Goal: Task Accomplishment & Management: Manage account settings

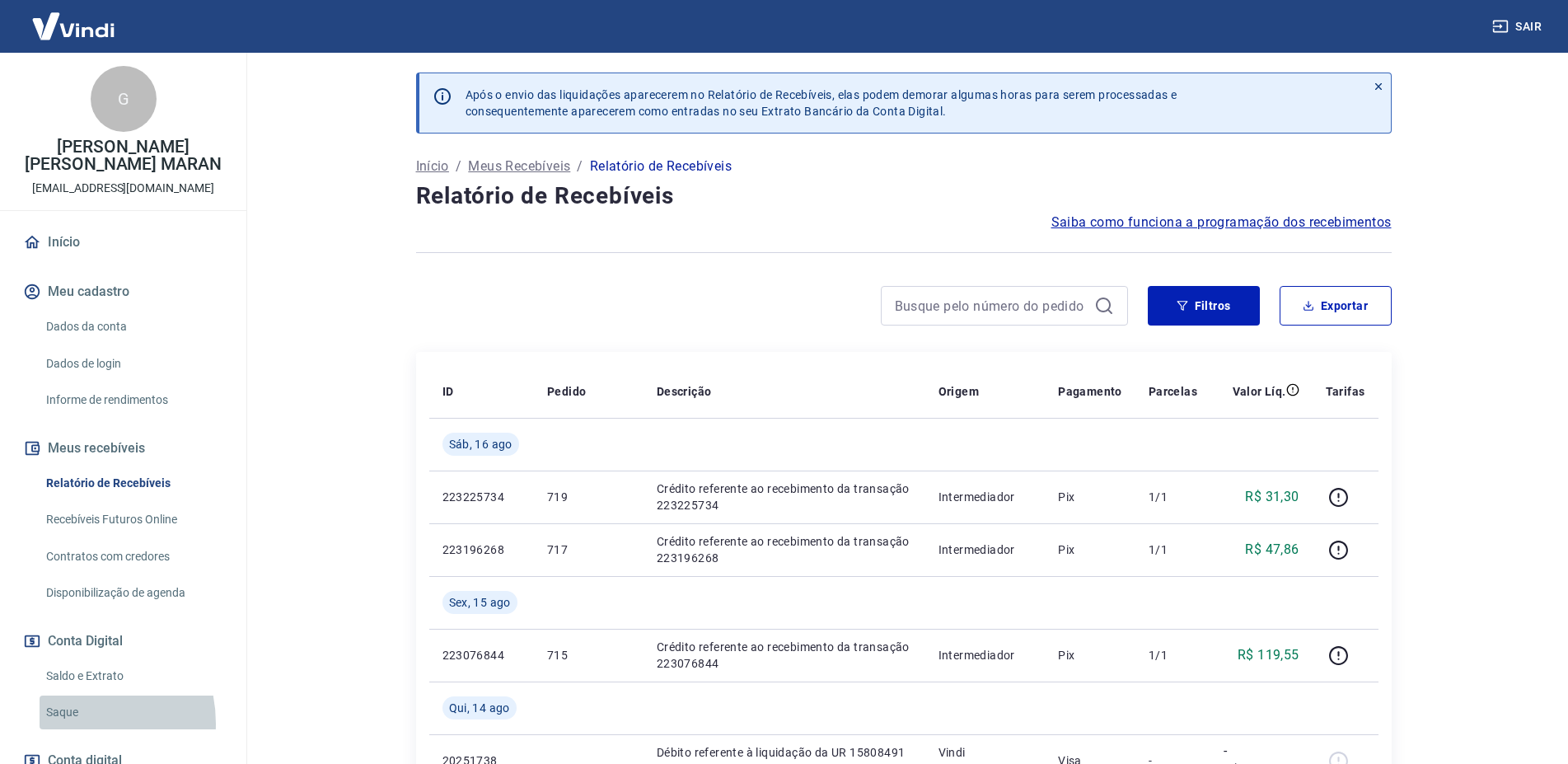
click at [67, 723] on link "Saque" at bounding box center [133, 712] width 187 height 34
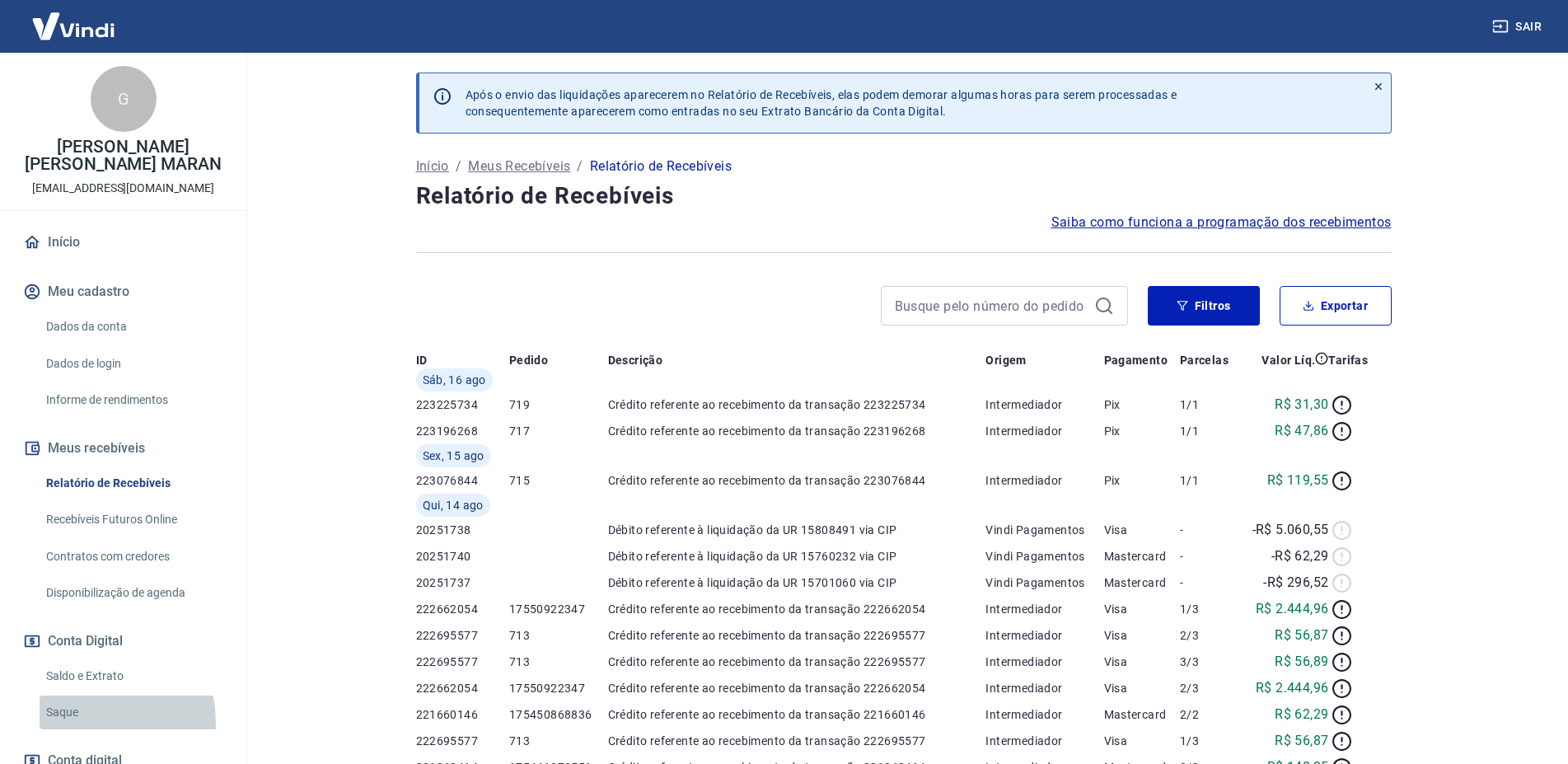
click at [71, 715] on link "Saque" at bounding box center [133, 712] width 187 height 34
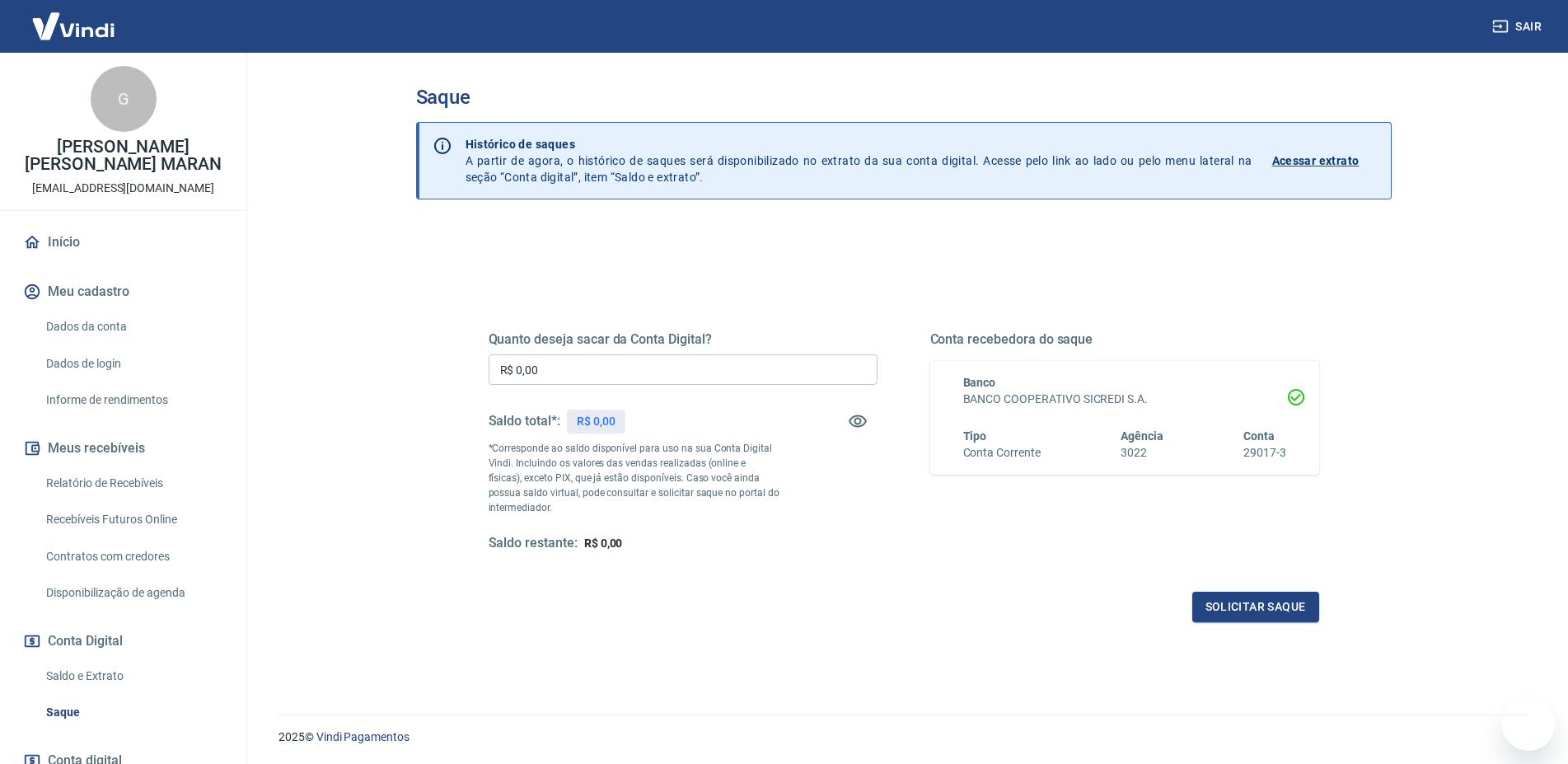
type input "R$ 0,00"
